Goal: Task Accomplishment & Management: Use online tool/utility

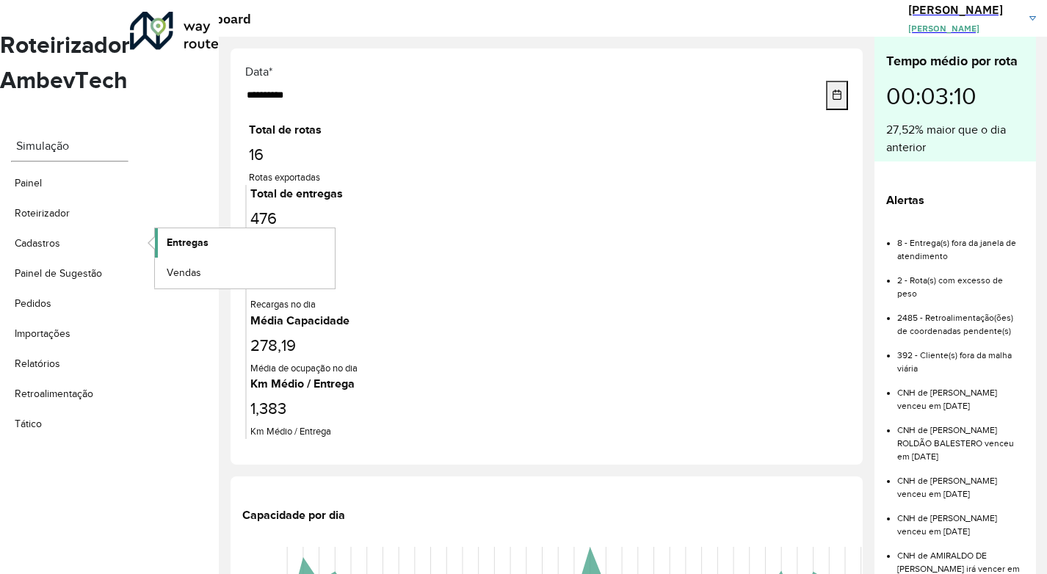
click at [164, 228] on link "Entregas" at bounding box center [245, 242] width 180 height 29
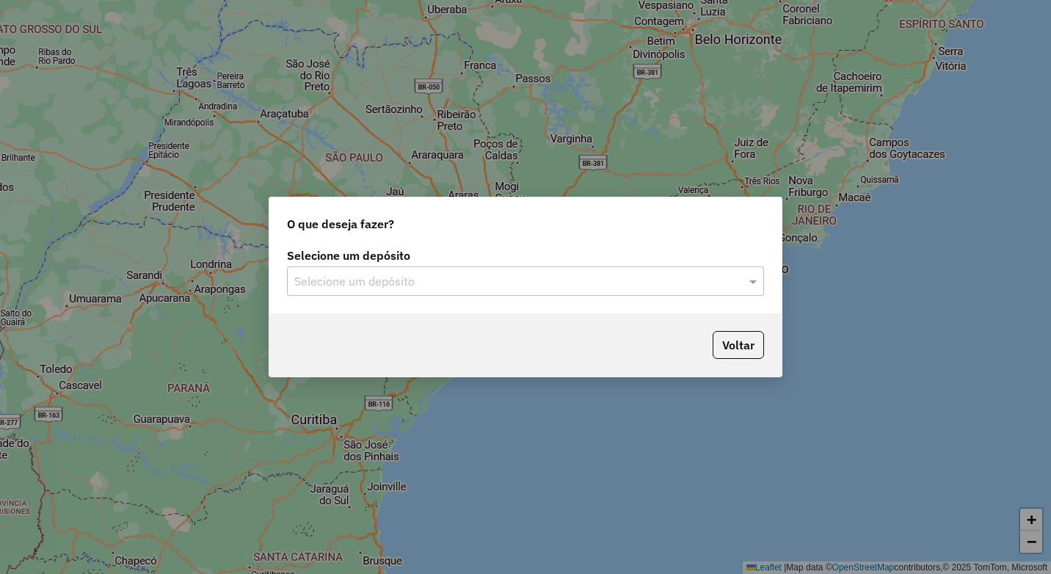
click at [554, 275] on input "text" at bounding box center [510, 282] width 433 height 18
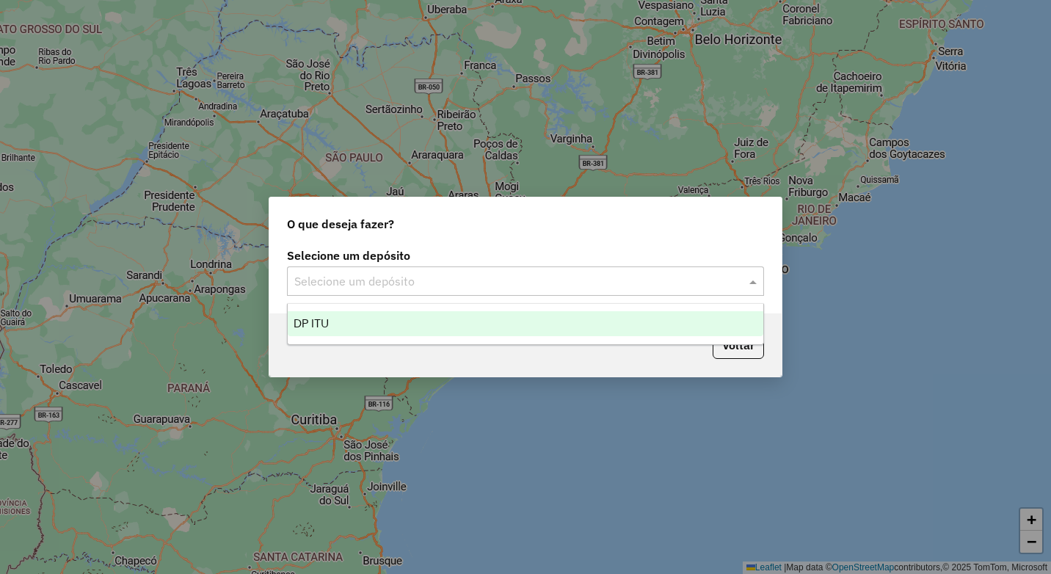
click at [521, 327] on div "DP ITU" at bounding box center [526, 323] width 476 height 25
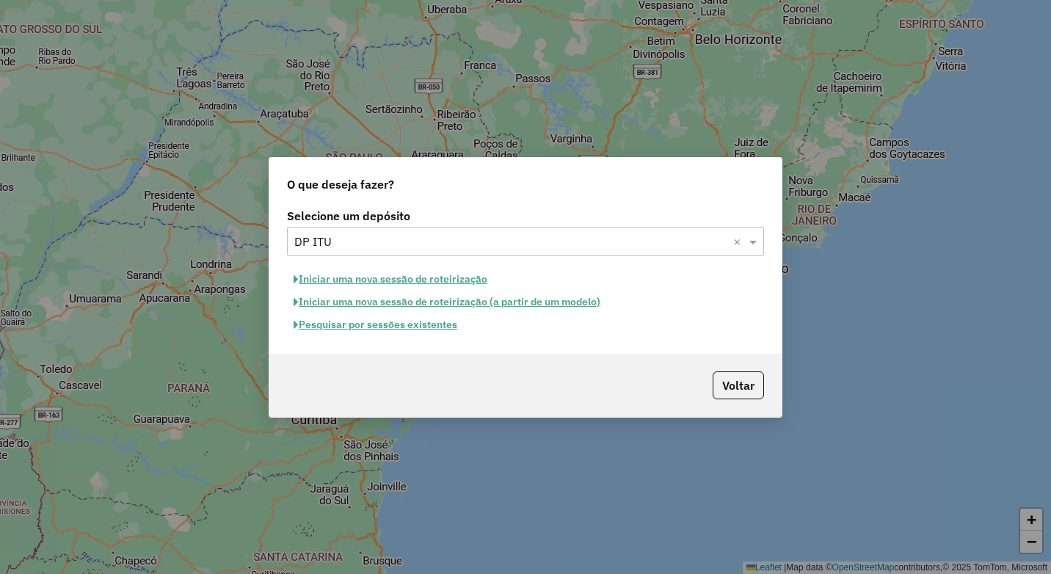
click at [430, 330] on button "Pesquisar por sessões existentes" at bounding box center [375, 324] width 177 height 23
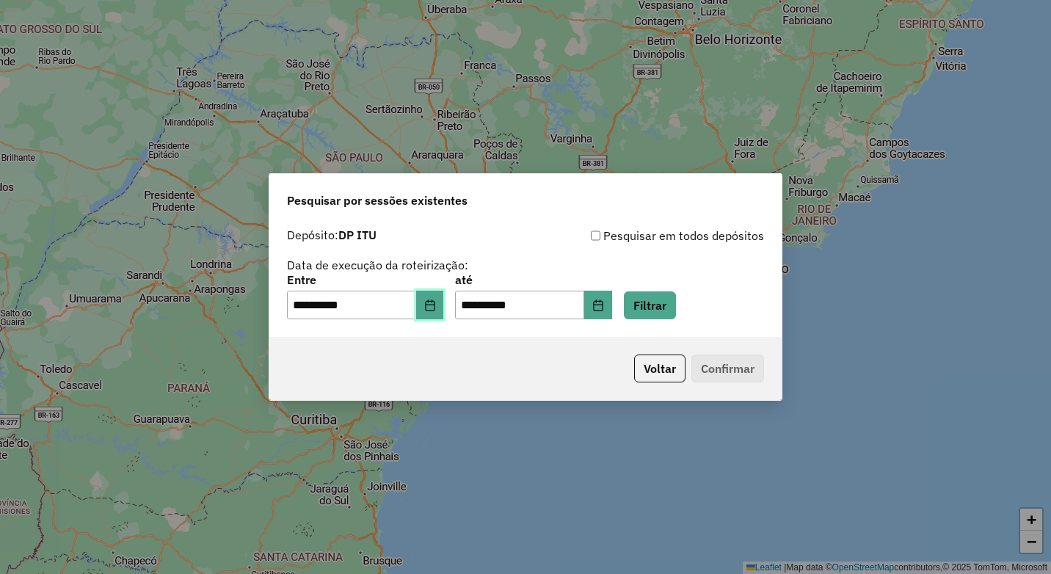
click at [434, 306] on icon "Choose Date" at bounding box center [430, 306] width 12 height 12
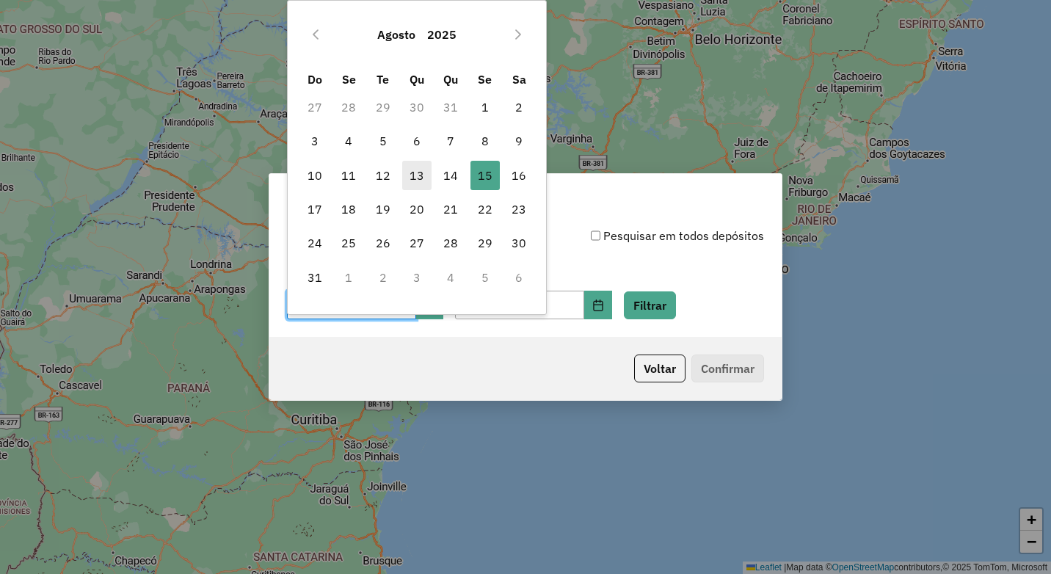
click at [424, 173] on span "13" at bounding box center [416, 175] width 29 height 29
type input "**********"
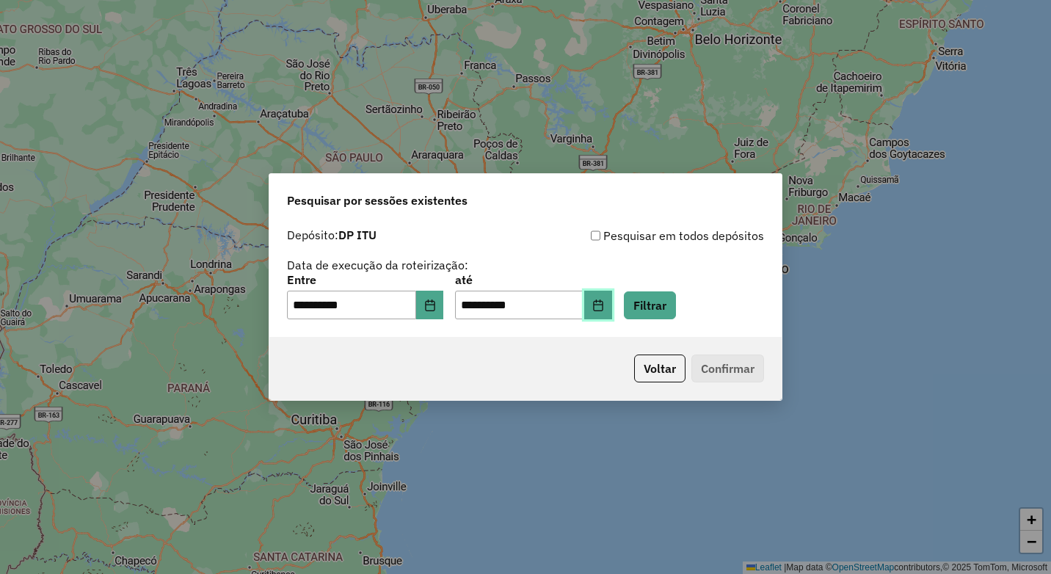
click at [610, 305] on button "Choose Date" at bounding box center [598, 305] width 28 height 29
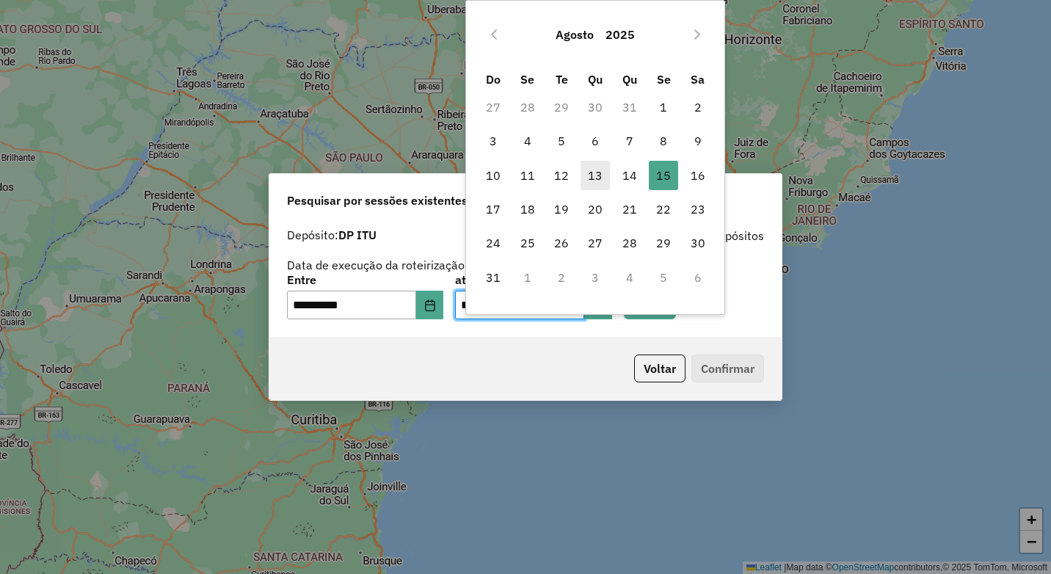
click at [600, 175] on span "13" at bounding box center [595, 175] width 29 height 29
type input "**********"
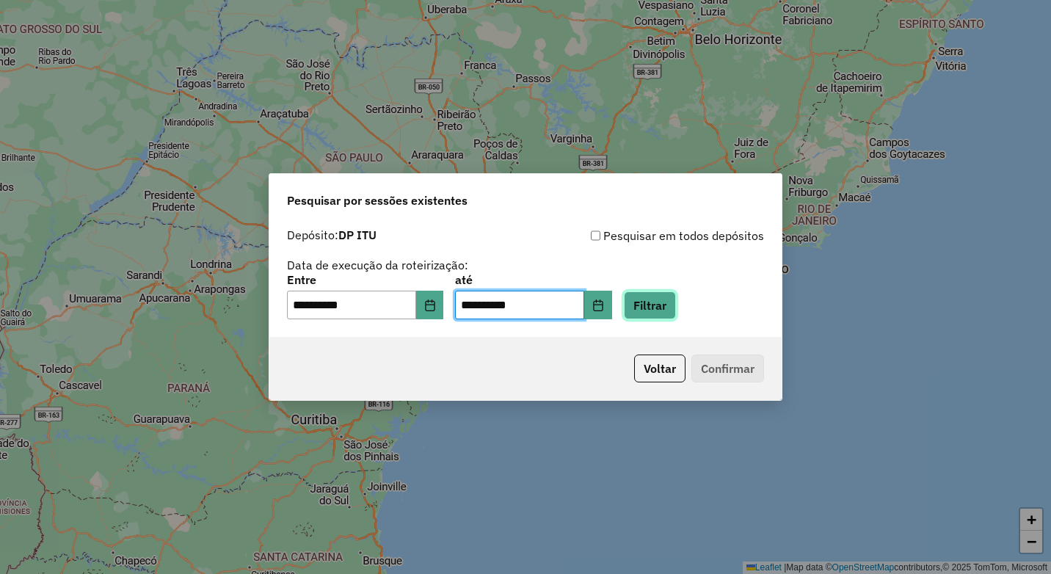
click at [676, 310] on button "Filtrar" at bounding box center [650, 305] width 52 height 28
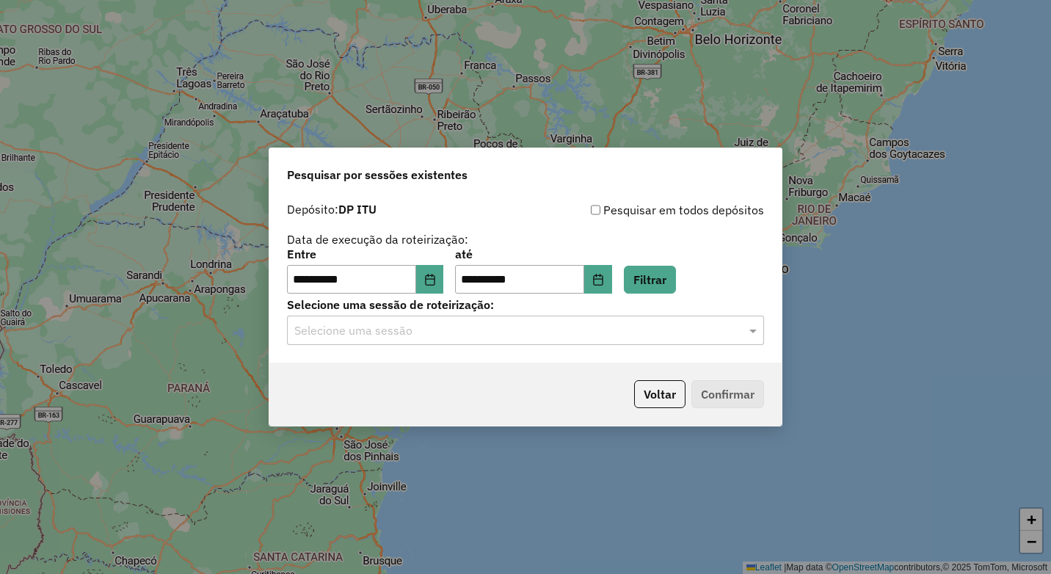
click at [493, 325] on input "text" at bounding box center [510, 331] width 433 height 18
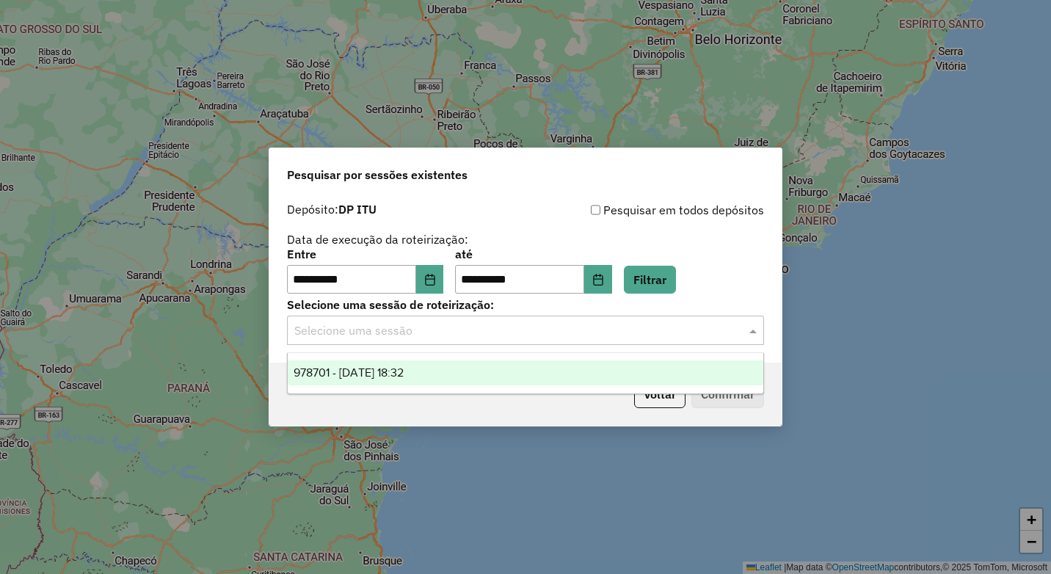
click at [487, 377] on div "978701 - [DATE] 18:32" at bounding box center [526, 372] width 476 height 25
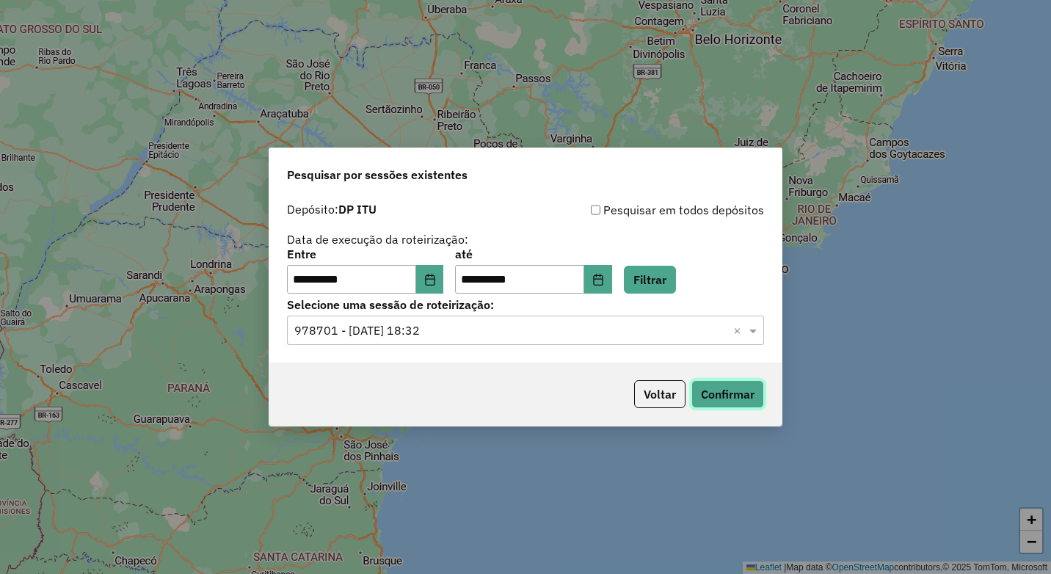
click at [742, 393] on button "Confirmar" at bounding box center [728, 394] width 73 height 28
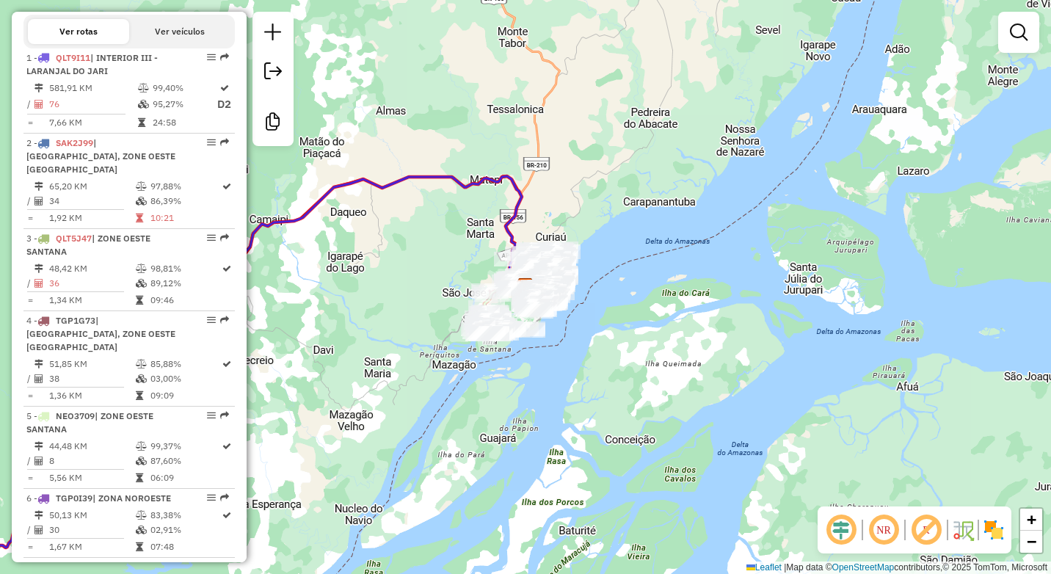
scroll to position [514, 0]
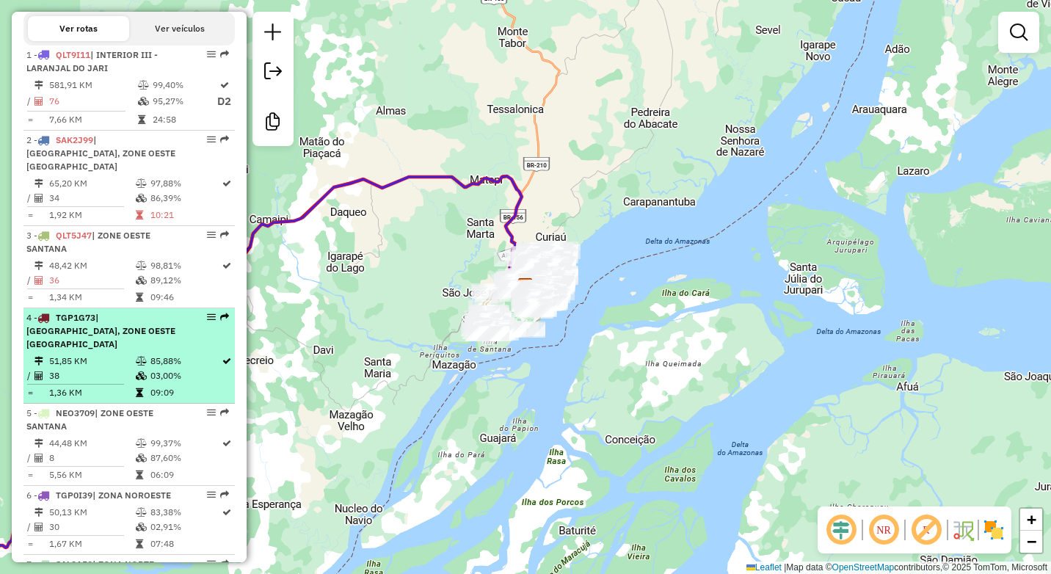
click at [111, 336] on span "| ZONA OESTE-SANTANA, ZONE OESTE SANTANA" at bounding box center [100, 330] width 149 height 37
select select "**********"
